Goal: Transaction & Acquisition: Subscribe to service/newsletter

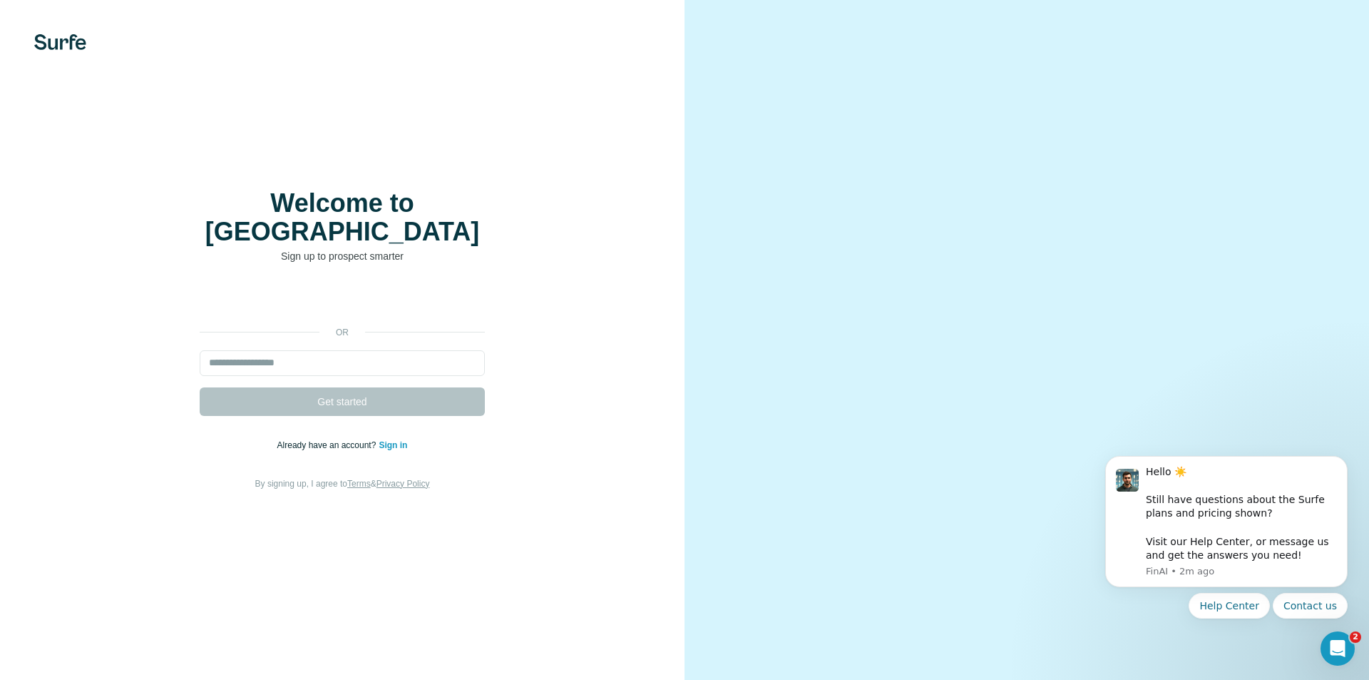
click at [470, 427] on div "or Get started Already have an account? Sign in By signing up, I agree to Terms…" at bounding box center [343, 388] width 628 height 205
click at [401, 350] on input "email" at bounding box center [342, 363] width 285 height 26
type input "**********"
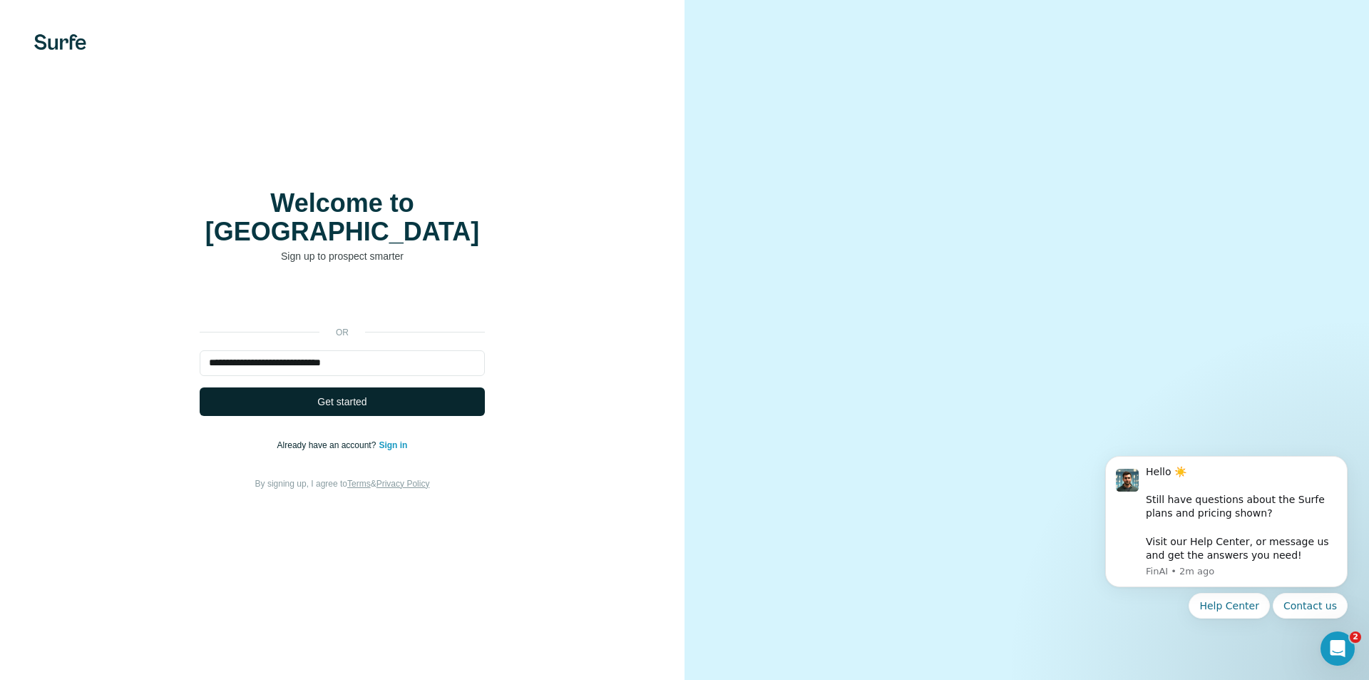
click at [368, 387] on button "Get started" at bounding box center [342, 401] width 285 height 29
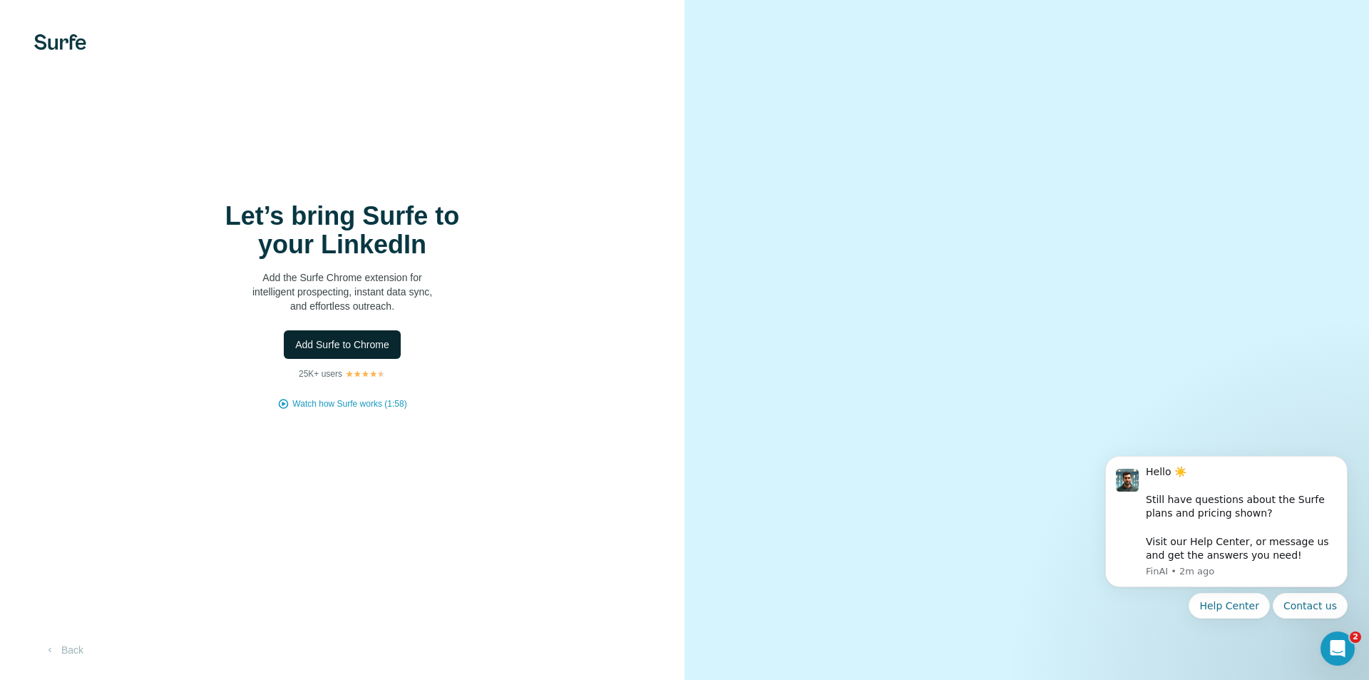
click at [361, 347] on span "Add Surfe to Chrome" at bounding box center [342, 344] width 94 height 14
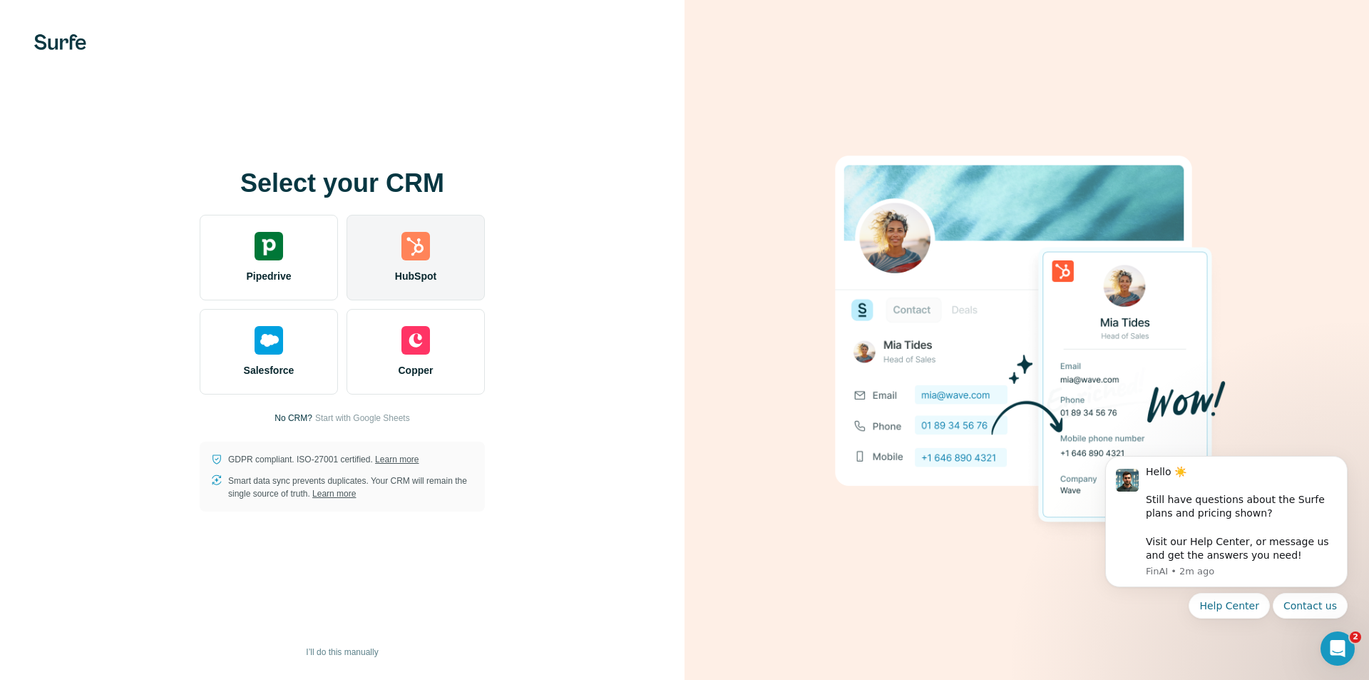
click at [407, 250] on img at bounding box center [416, 246] width 29 height 29
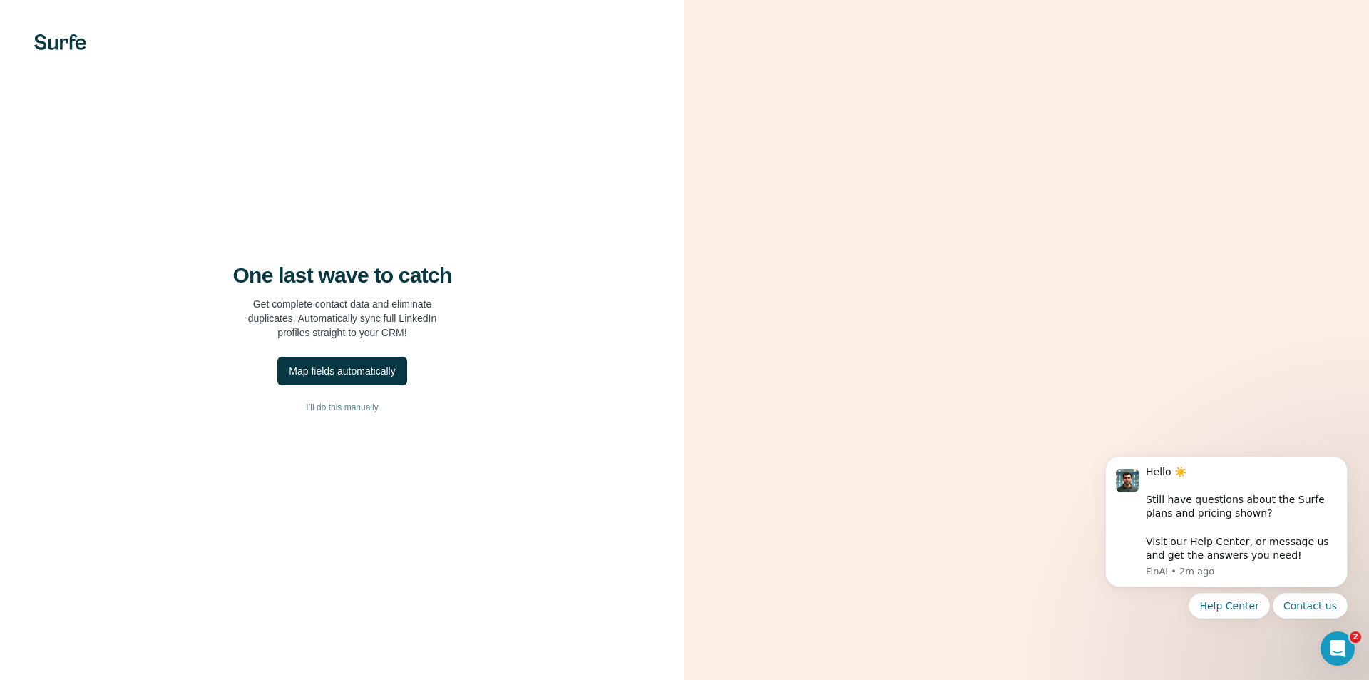
drag, startPoint x: 375, startPoint y: 370, endPoint x: 405, endPoint y: 352, distance: 35.2
click at [376, 370] on div "Map fields automatically" at bounding box center [342, 371] width 106 height 14
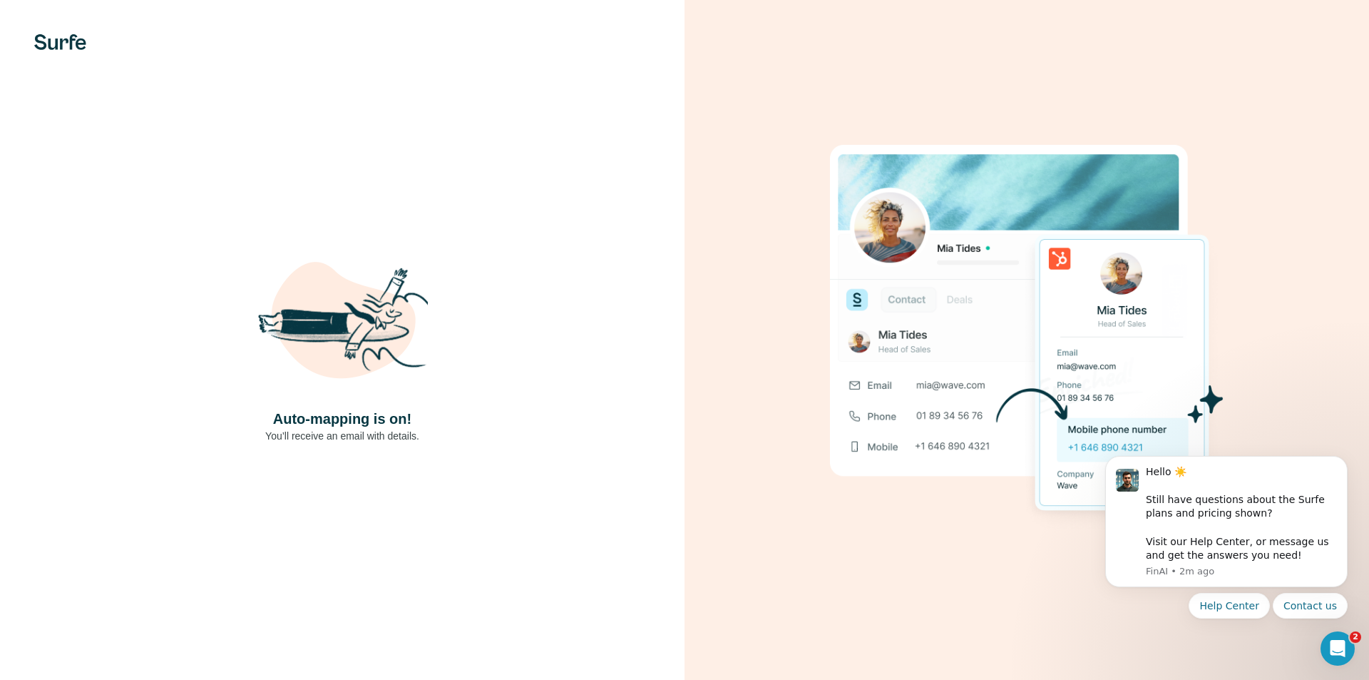
click at [519, 310] on div "Auto-mapping is on! You’ll receive an email with details." at bounding box center [343, 340] width 628 height 205
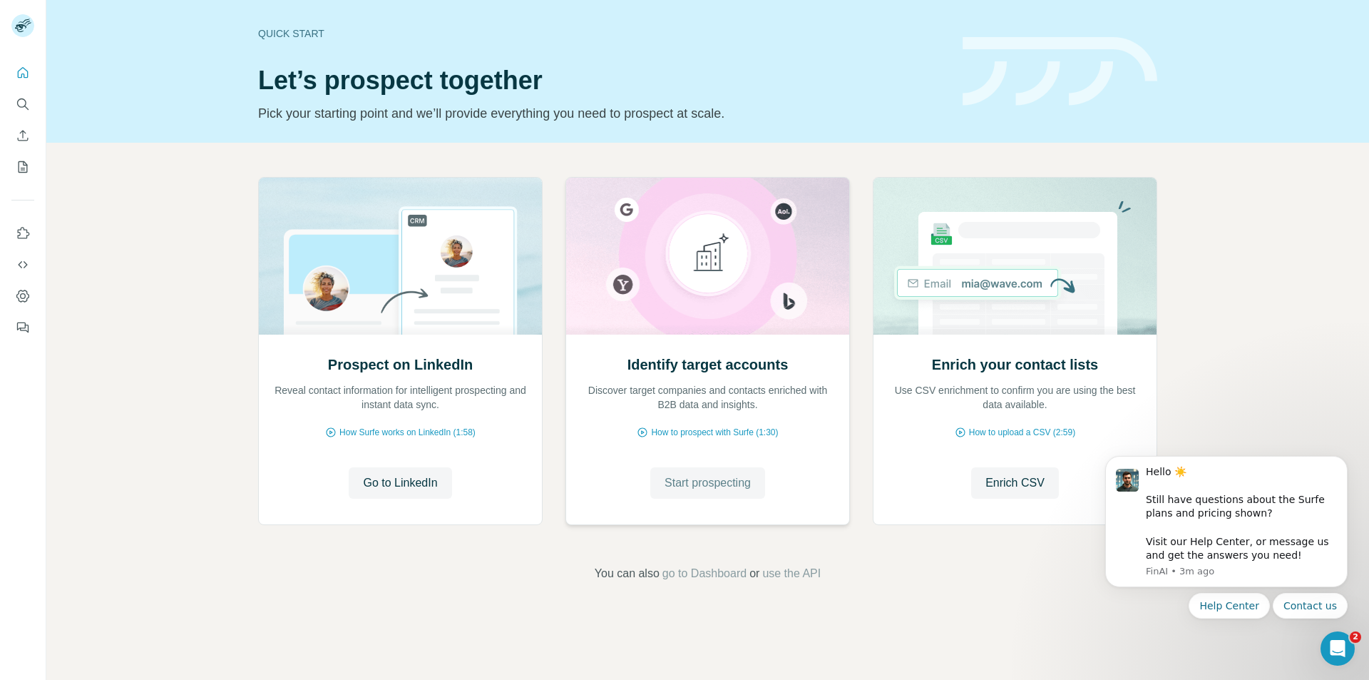
click at [714, 476] on span "Start prospecting" at bounding box center [708, 482] width 86 height 17
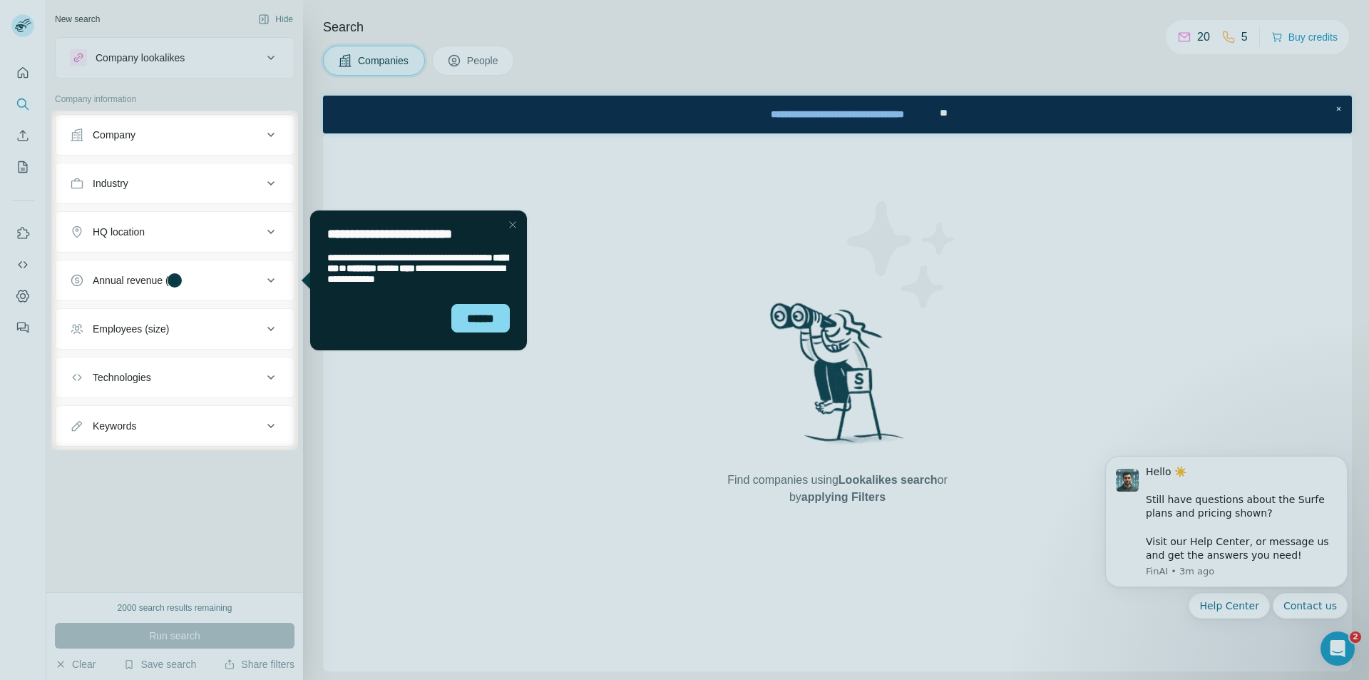
drag, startPoint x: 512, startPoint y: 216, endPoint x: 810, endPoint y: 439, distance: 371.5
click at [512, 216] on div "Close Step" at bounding box center [512, 224] width 17 height 17
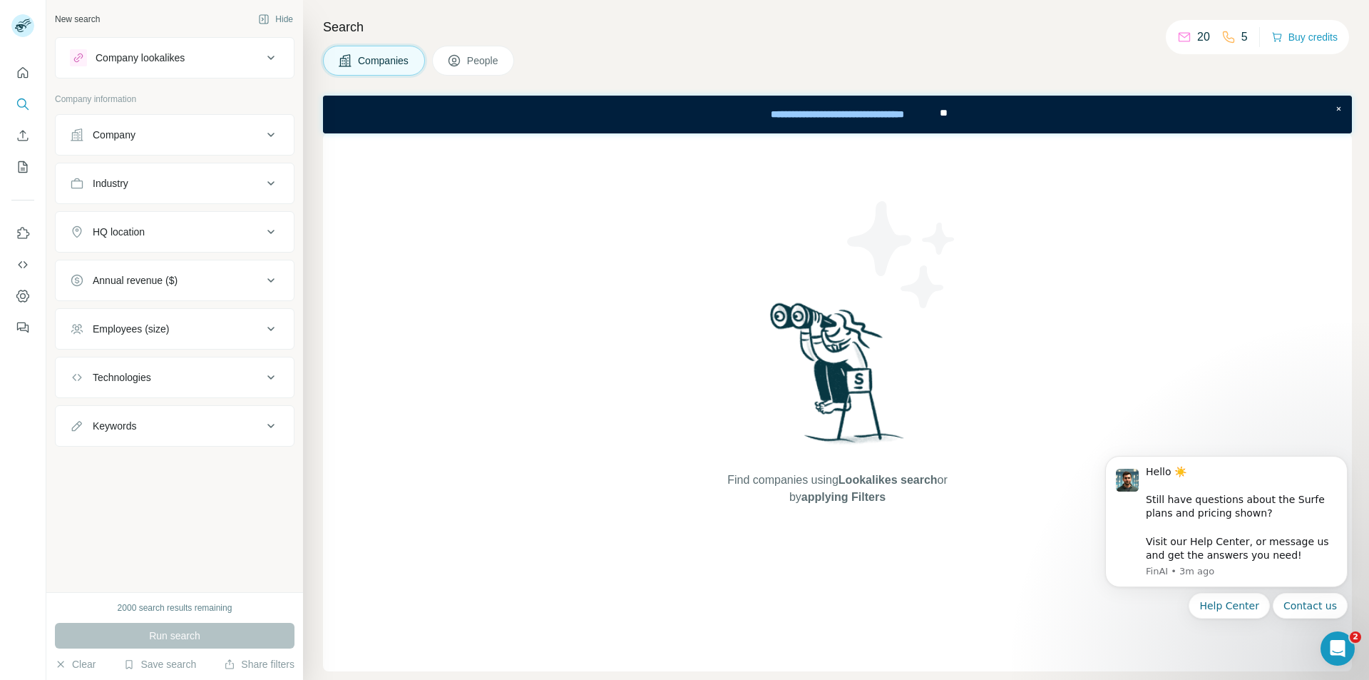
click at [252, 131] on div "Company" at bounding box center [166, 135] width 193 height 14
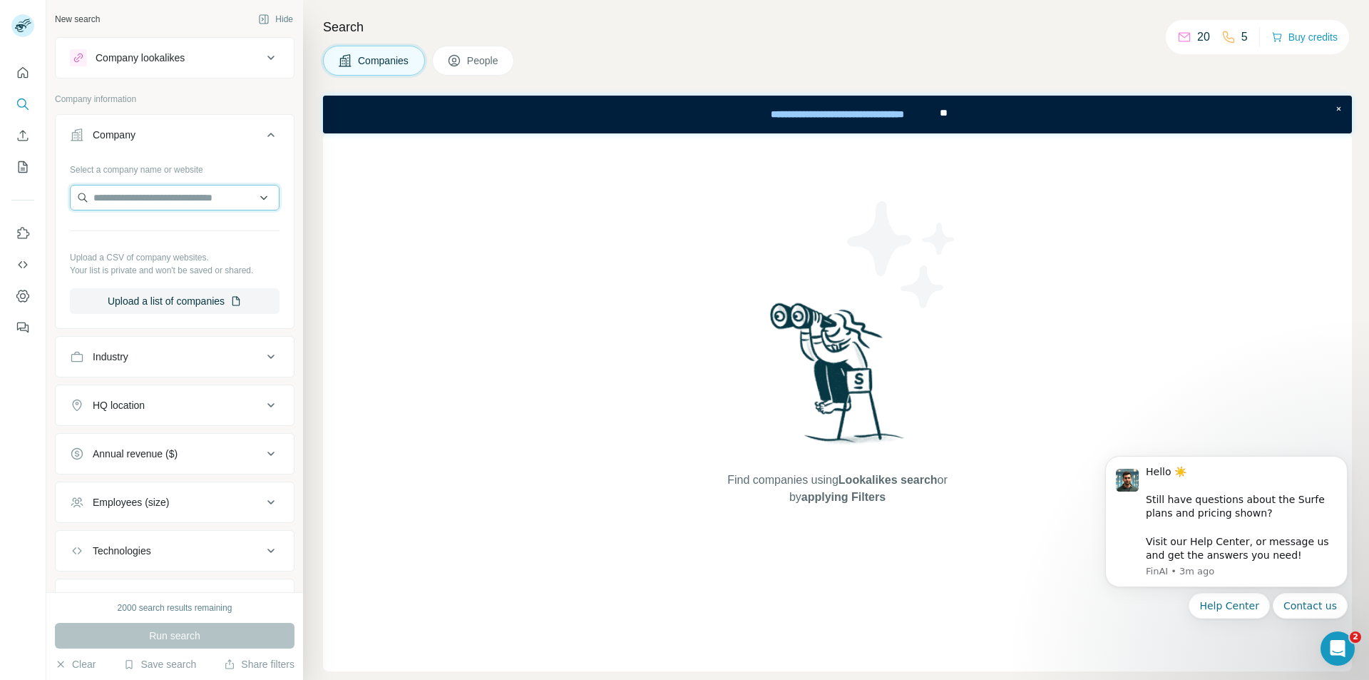
click at [262, 197] on input "text" at bounding box center [175, 198] width 210 height 26
click at [249, 200] on input "text" at bounding box center [175, 198] width 210 height 26
drag, startPoint x: 257, startPoint y: 171, endPoint x: 267, endPoint y: 181, distance: 14.6
click at [259, 171] on div "Select a company name or website" at bounding box center [175, 167] width 210 height 19
click at [262, 359] on icon at bounding box center [270, 356] width 17 height 17
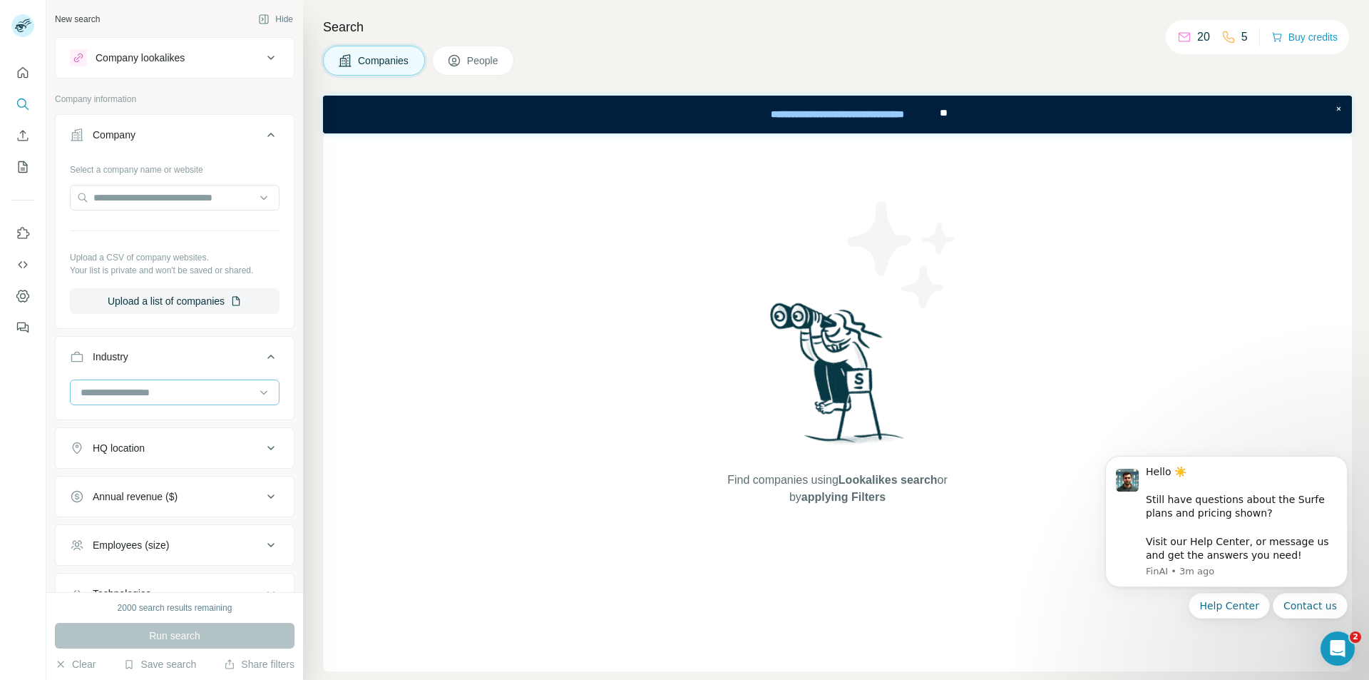
click at [223, 391] on input at bounding box center [167, 392] width 176 height 16
click at [214, 382] on div at bounding box center [167, 392] width 176 height 24
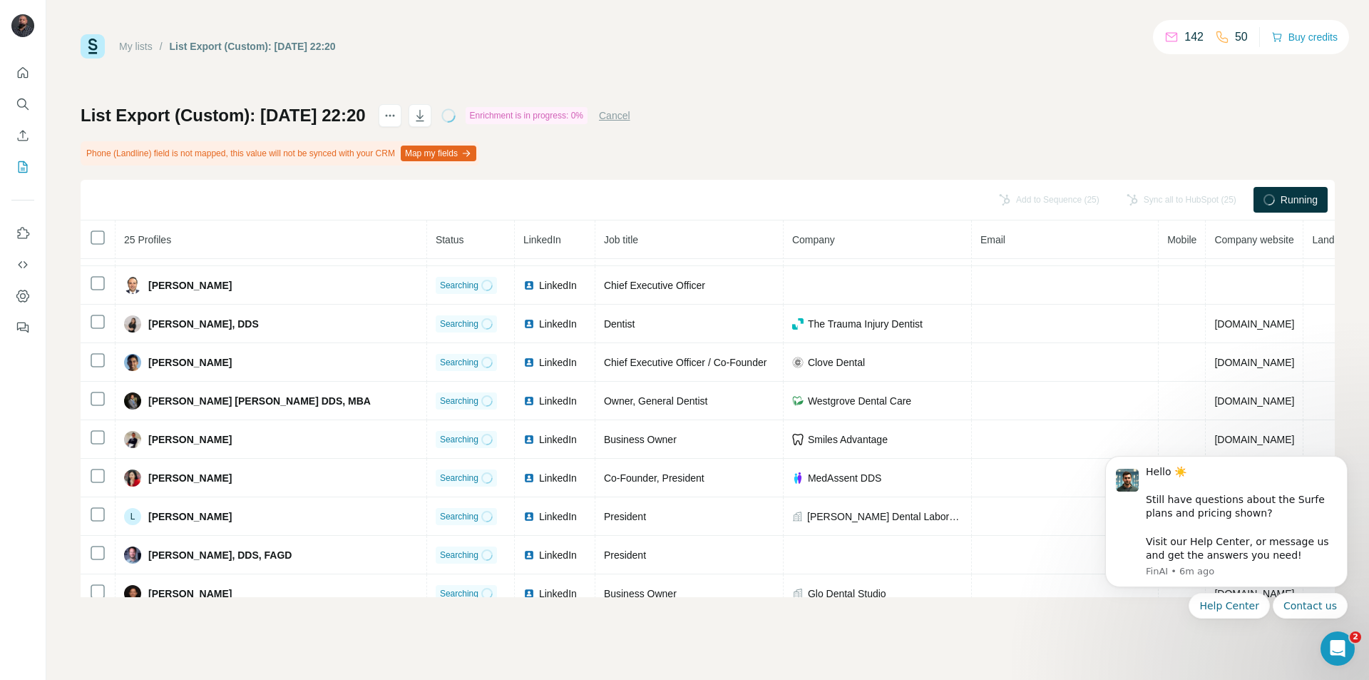
scroll to position [439, 0]
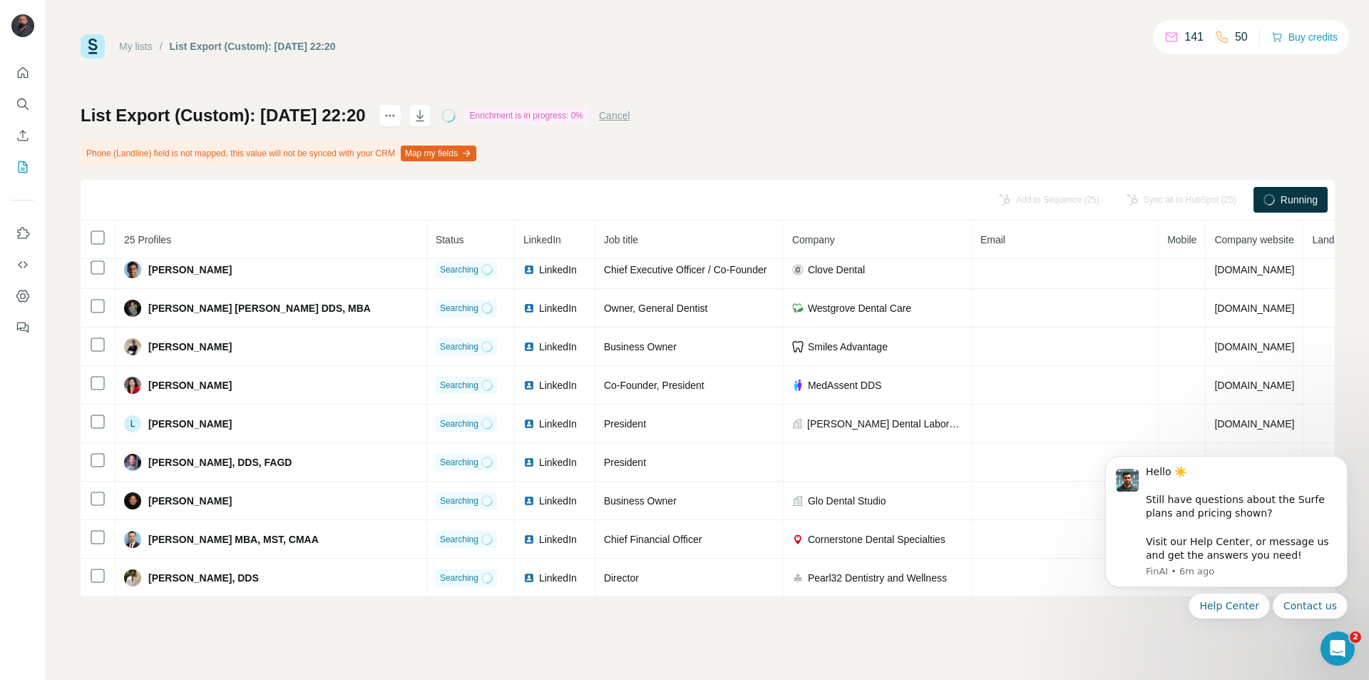
click at [531, 61] on div "My lists / List Export (Custom): 08/10/2025 22:20 141 50 Buy credits List Expor…" at bounding box center [708, 315] width 1255 height 563
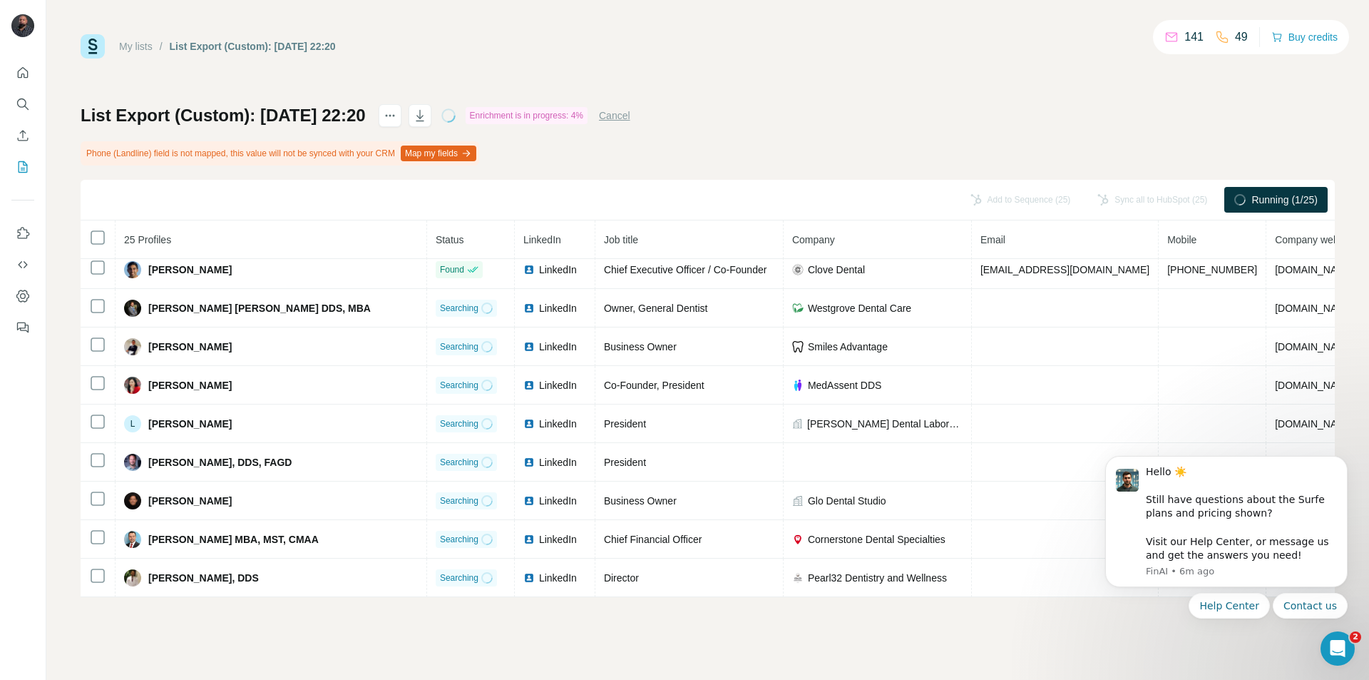
click at [429, 38] on div "My lists / List Export (Custom): 08/10/2025 22:20 141 49 Buy credits" at bounding box center [708, 46] width 1255 height 24
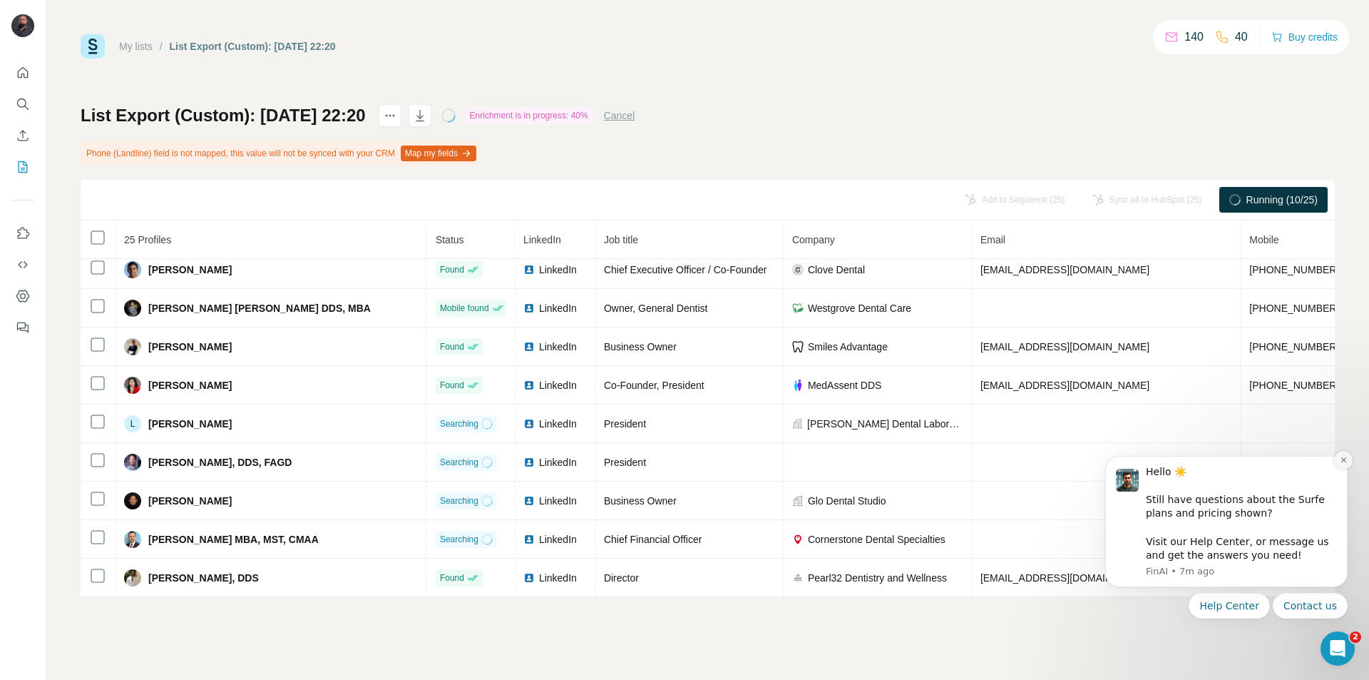
drag, startPoint x: 1340, startPoint y: 460, endPoint x: 2441, endPoint y: 875, distance: 1176.9
click at [1341, 460] on icon "Dismiss notification" at bounding box center [1344, 460] width 8 height 8
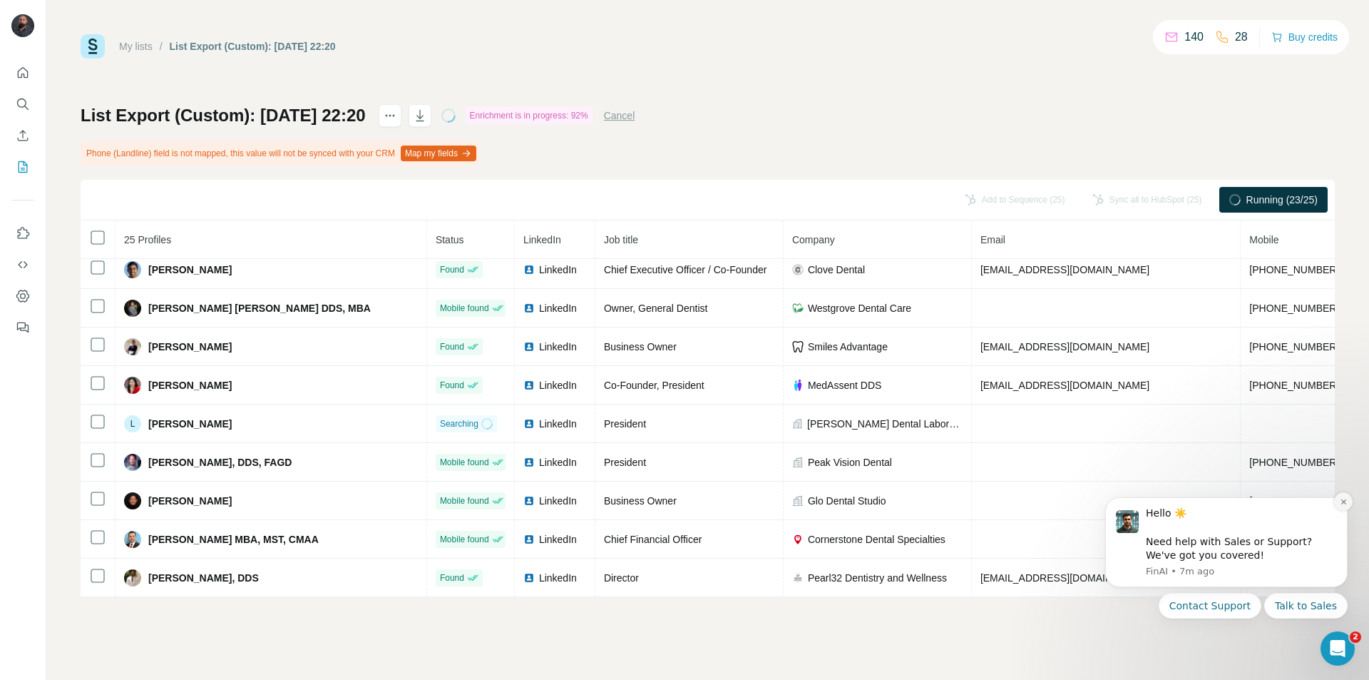
click at [1340, 502] on icon "Dismiss notification" at bounding box center [1344, 502] width 8 height 8
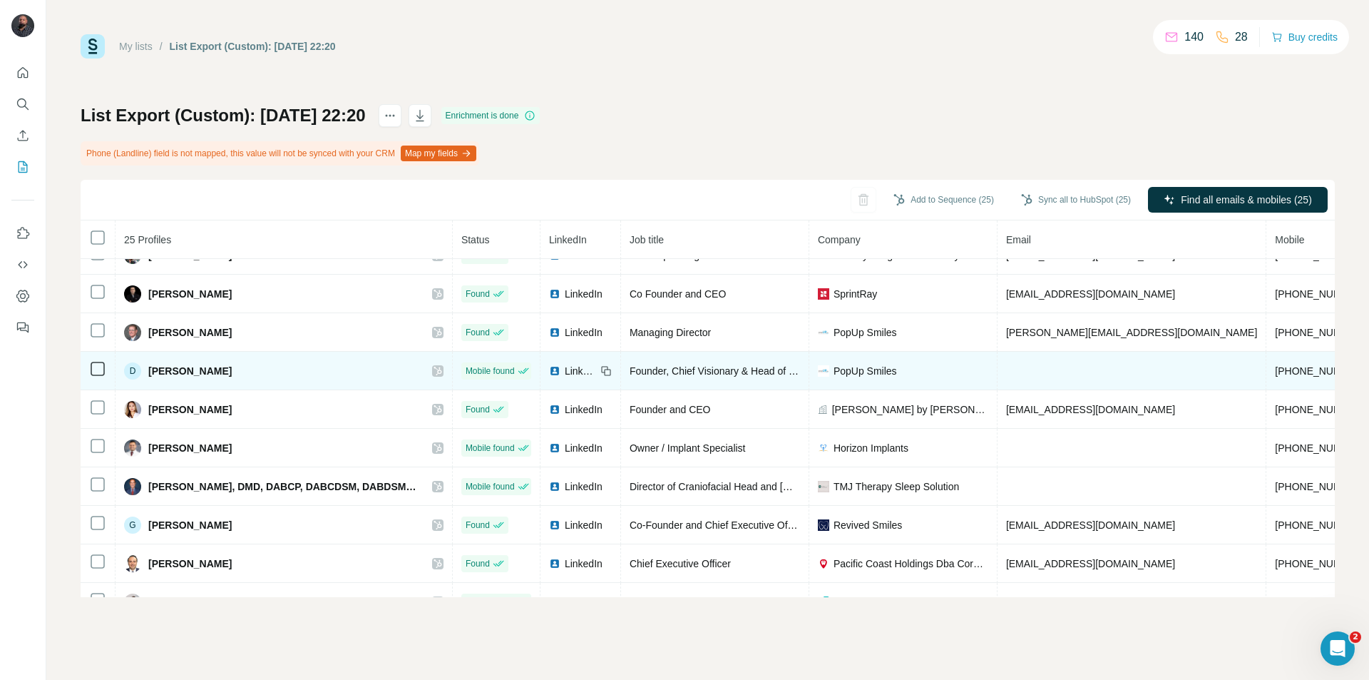
scroll to position [0, 0]
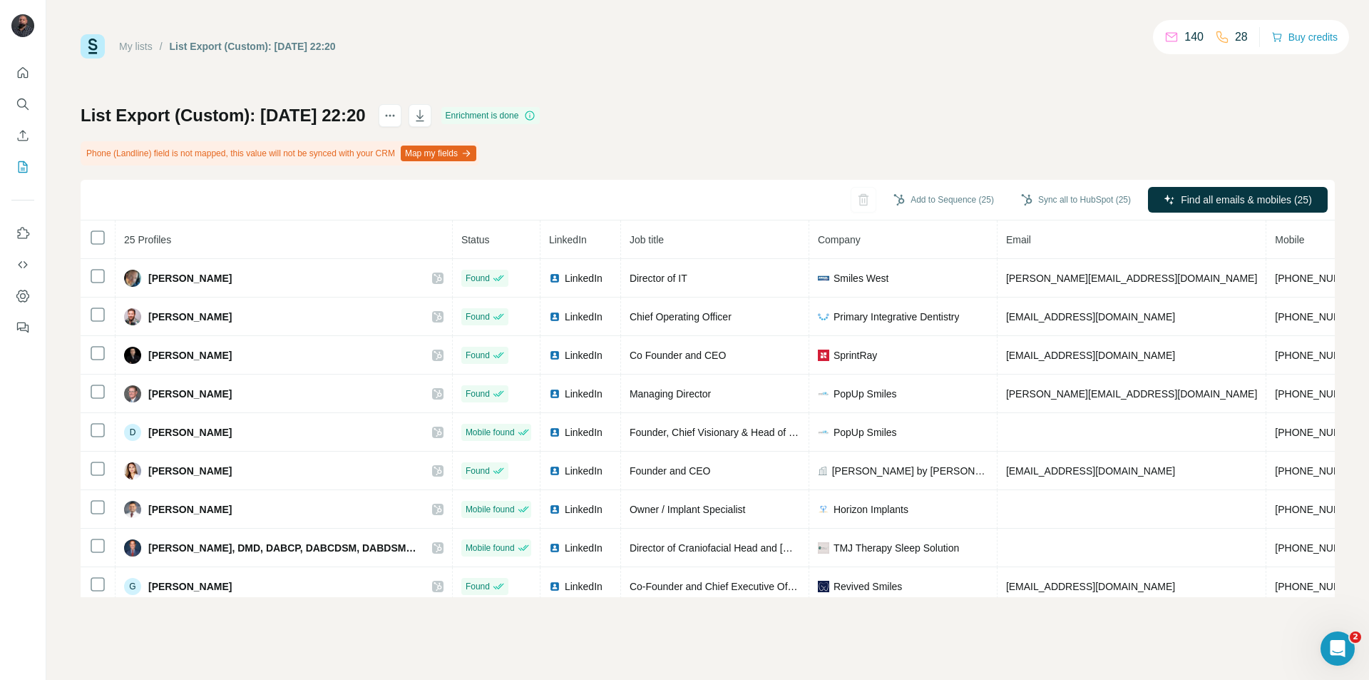
click at [472, 148] on icon "button" at bounding box center [466, 153] width 11 height 11
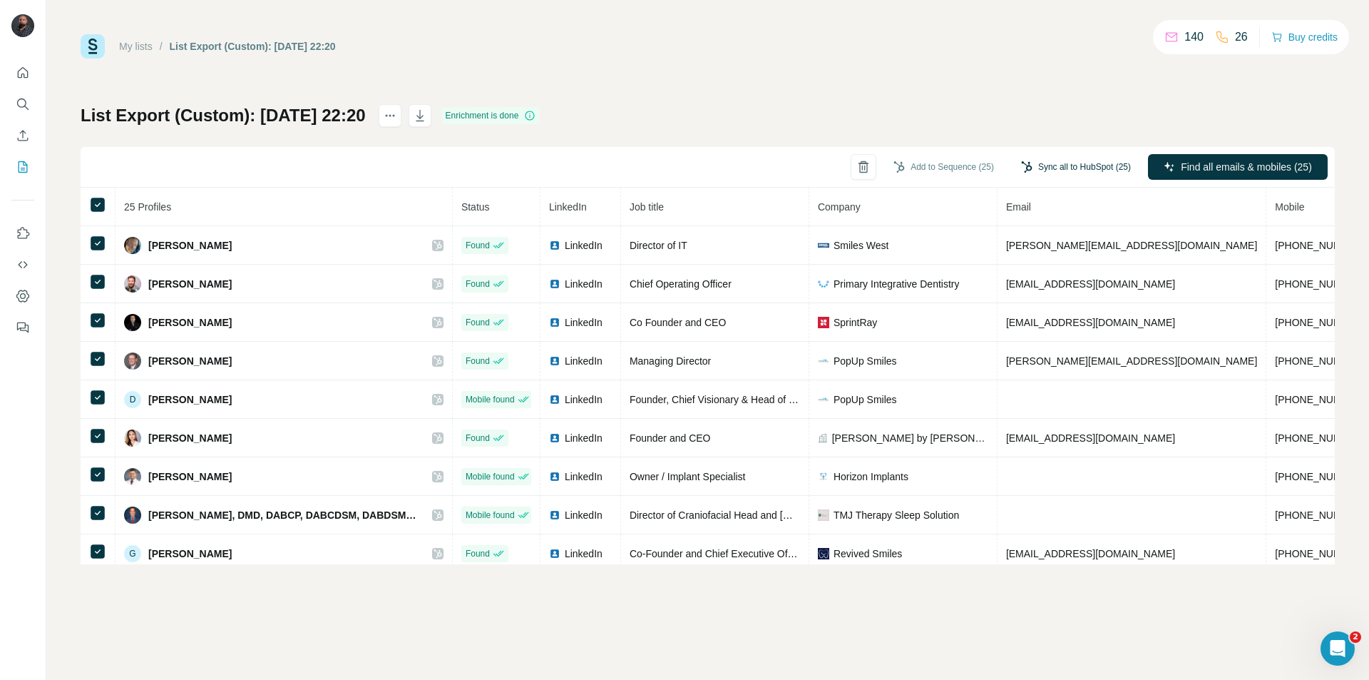
click at [1073, 168] on button "Sync all to HubSpot (25)" at bounding box center [1076, 166] width 130 height 21
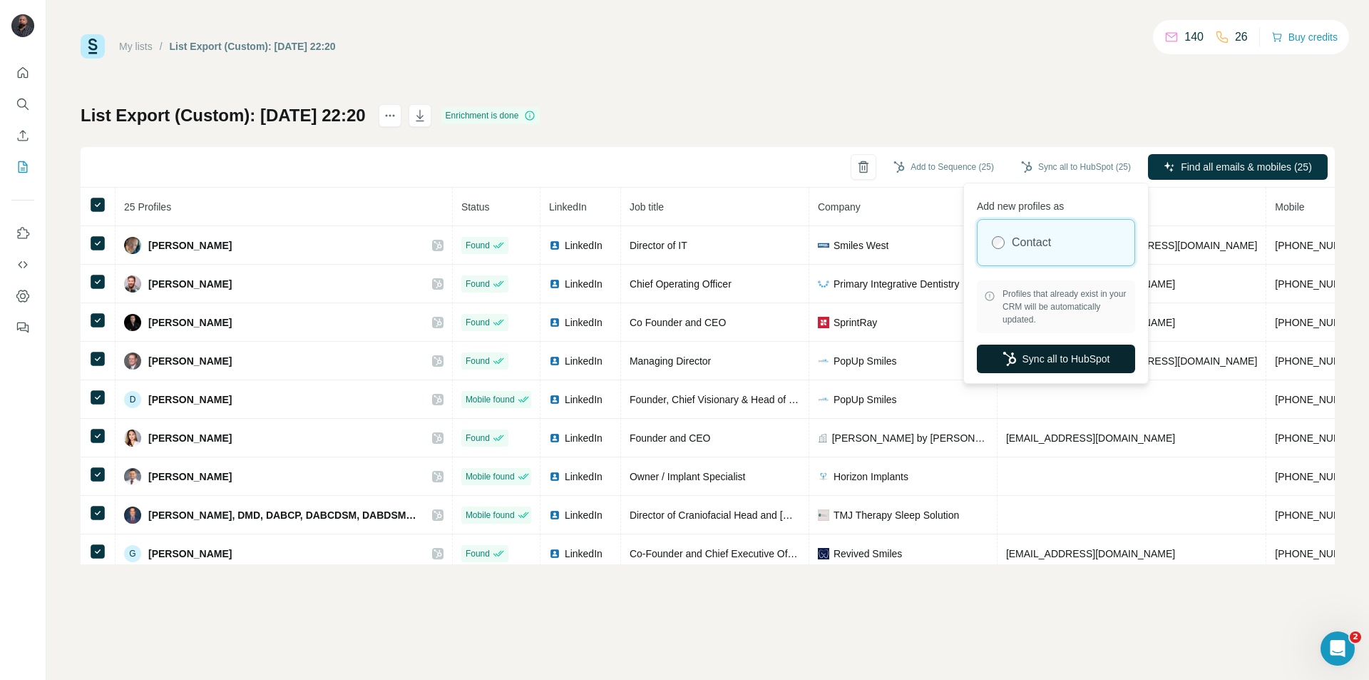
click at [1057, 347] on button "Sync all to HubSpot" at bounding box center [1056, 359] width 158 height 29
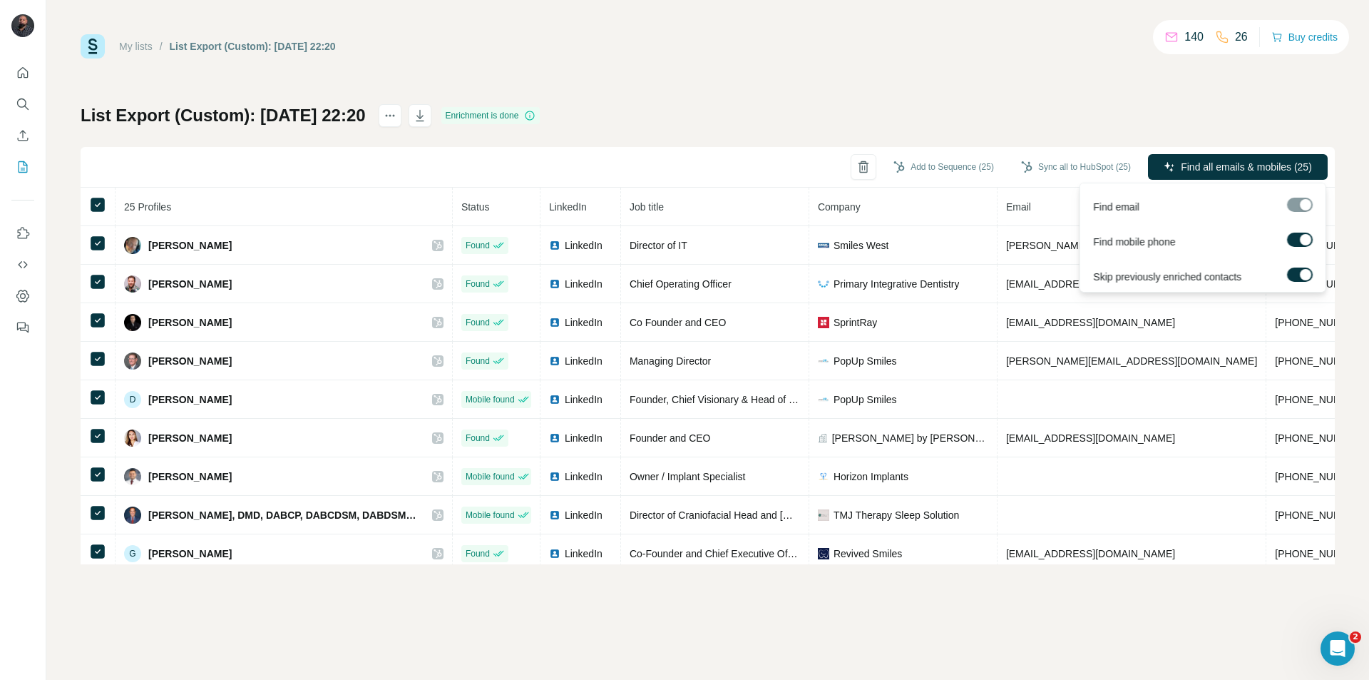
click at [1303, 237] on div at bounding box center [1305, 239] width 11 height 11
click at [1299, 269] on label at bounding box center [1300, 274] width 26 height 14
click at [1281, 170] on span "Find all emails (25)" at bounding box center [1271, 167] width 84 height 14
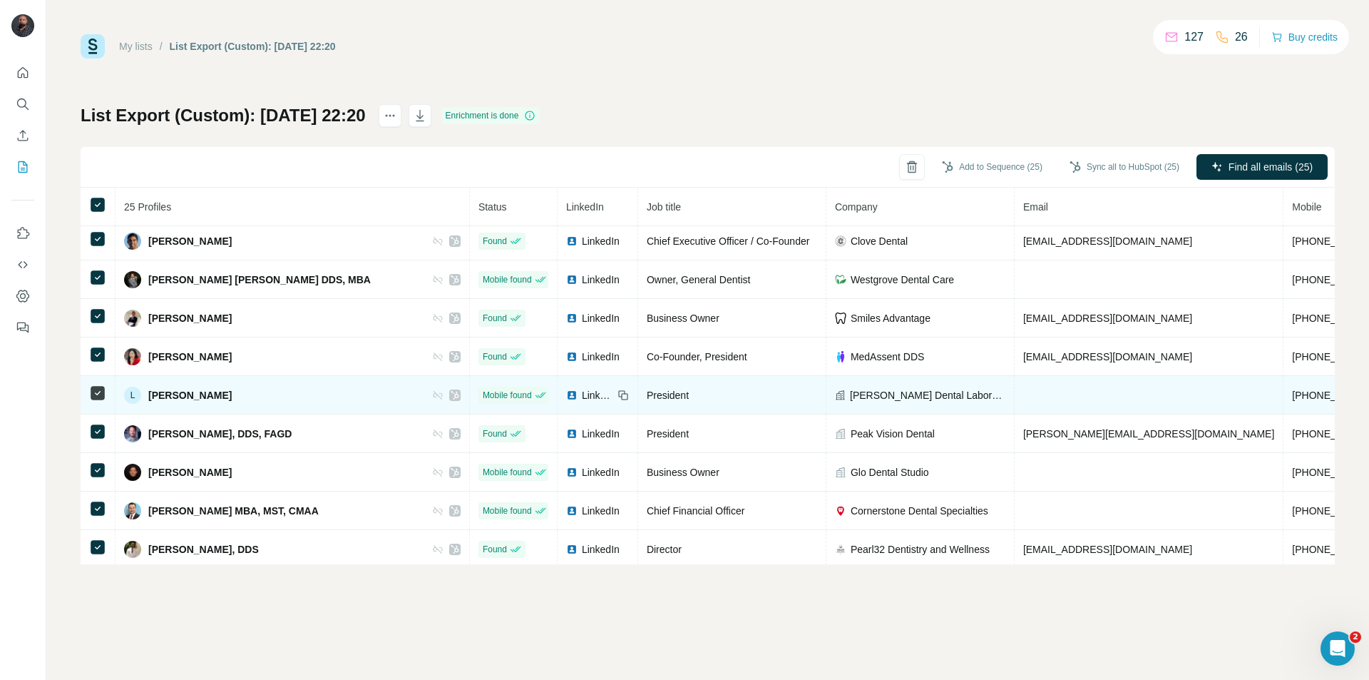
scroll to position [632, 0]
